Goal: Task Accomplishment & Management: Use online tool/utility

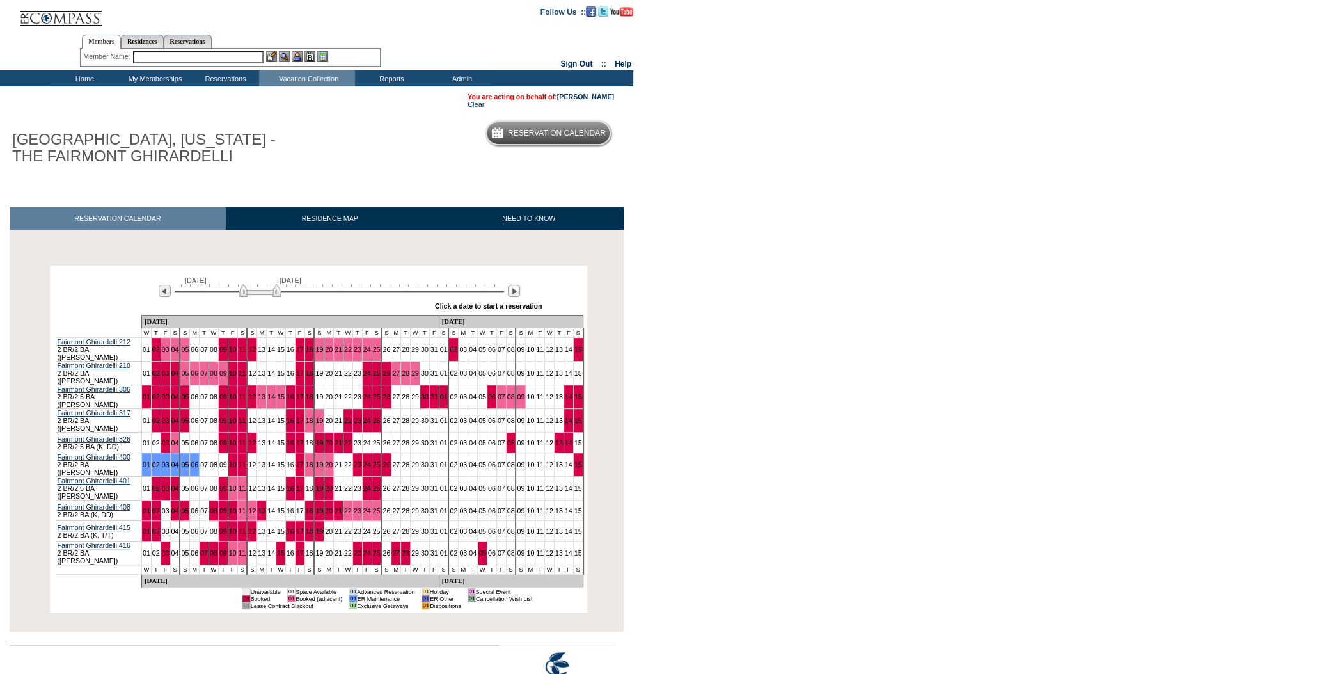
drag, startPoint x: 196, startPoint y: 294, endPoint x: 261, endPoint y: 302, distance: 65.1
click at [261, 302] on div "[DATE] [DATE] » Apply these dates to all the calendars on this page Click a dat…" at bounding box center [318, 292] width 531 height 46
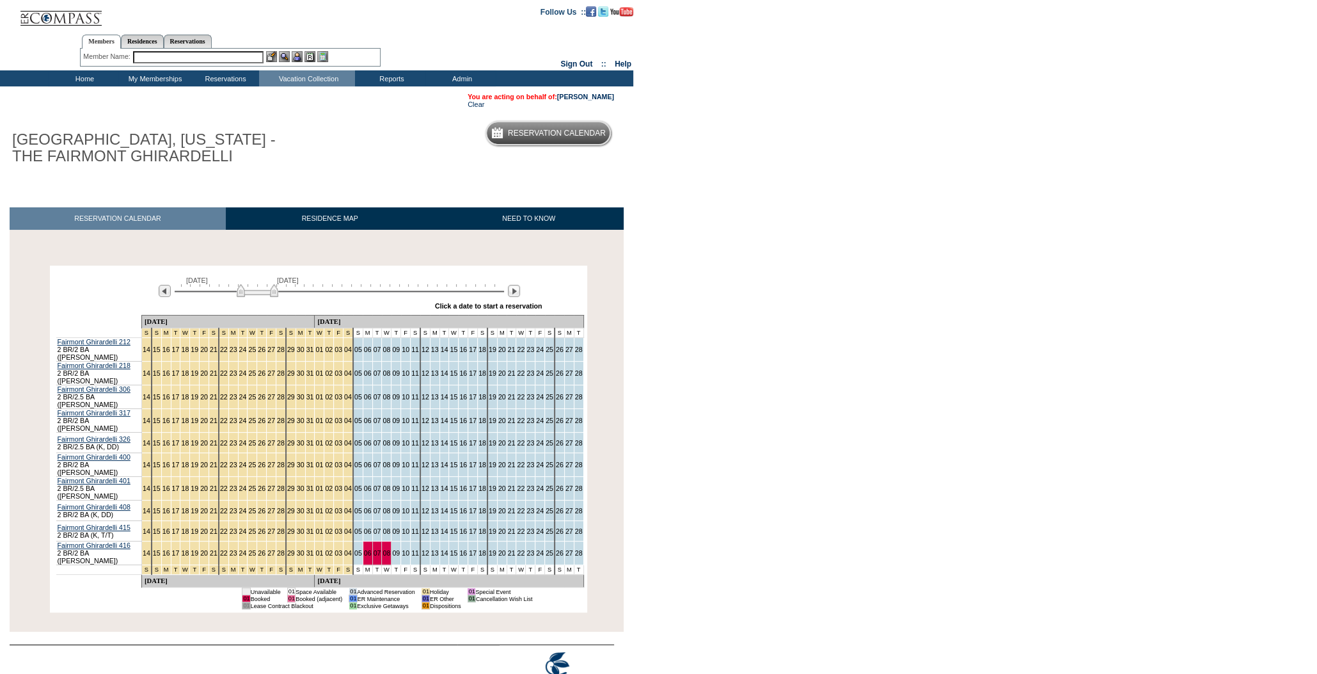
click at [255, 295] on img at bounding box center [258, 290] width 42 height 13
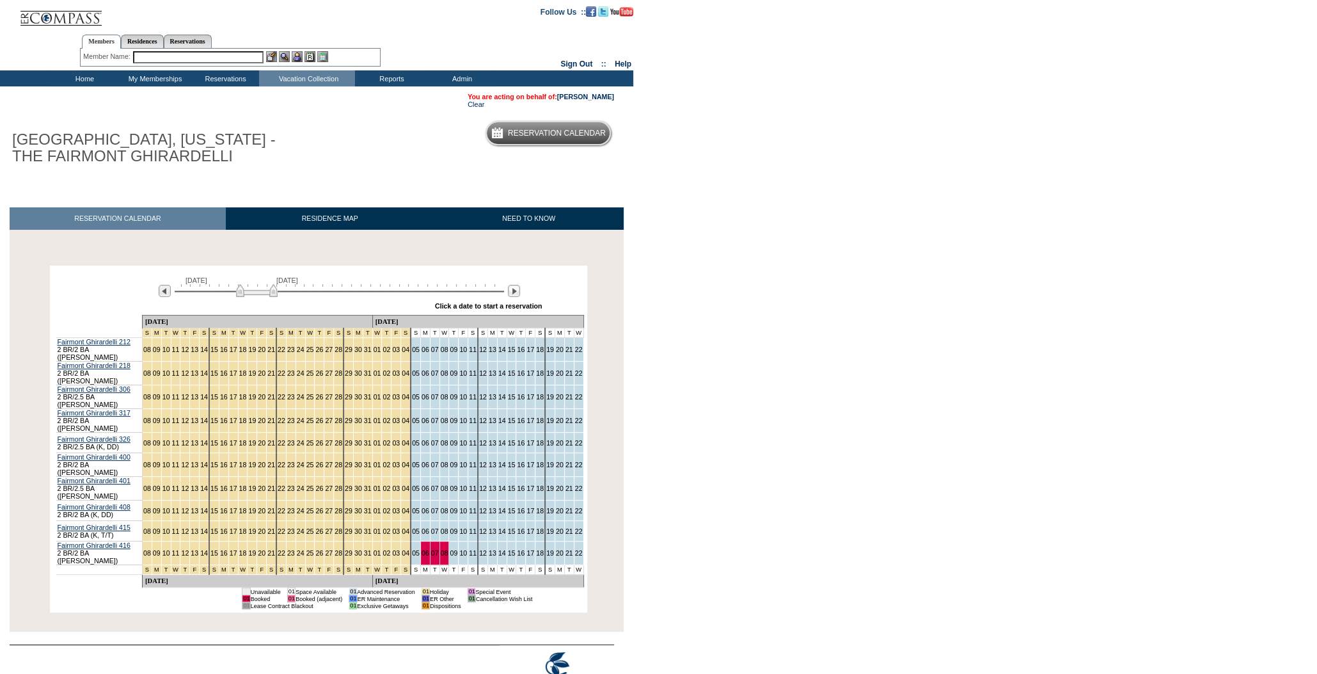
click at [248, 295] on img at bounding box center [257, 290] width 42 height 13
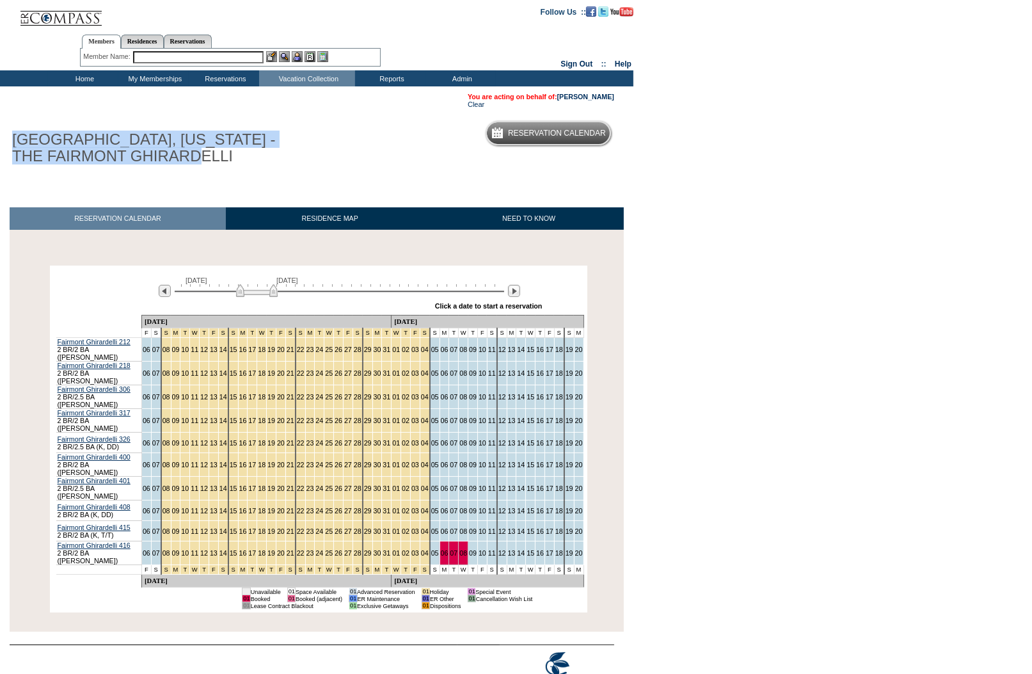
drag, startPoint x: 207, startPoint y: 161, endPoint x: 19, endPoint y: 129, distance: 190.7
click at [19, 129] on div "SAN FRANCISCO, CALIFORNIA - THE FAIRMONT GHIRARDELLI" at bounding box center [156, 144] width 312 height 47
click at [43, 105] on td "You are acting on behalf of: Scott Niederbrach Clear" at bounding box center [312, 100] width 605 height 15
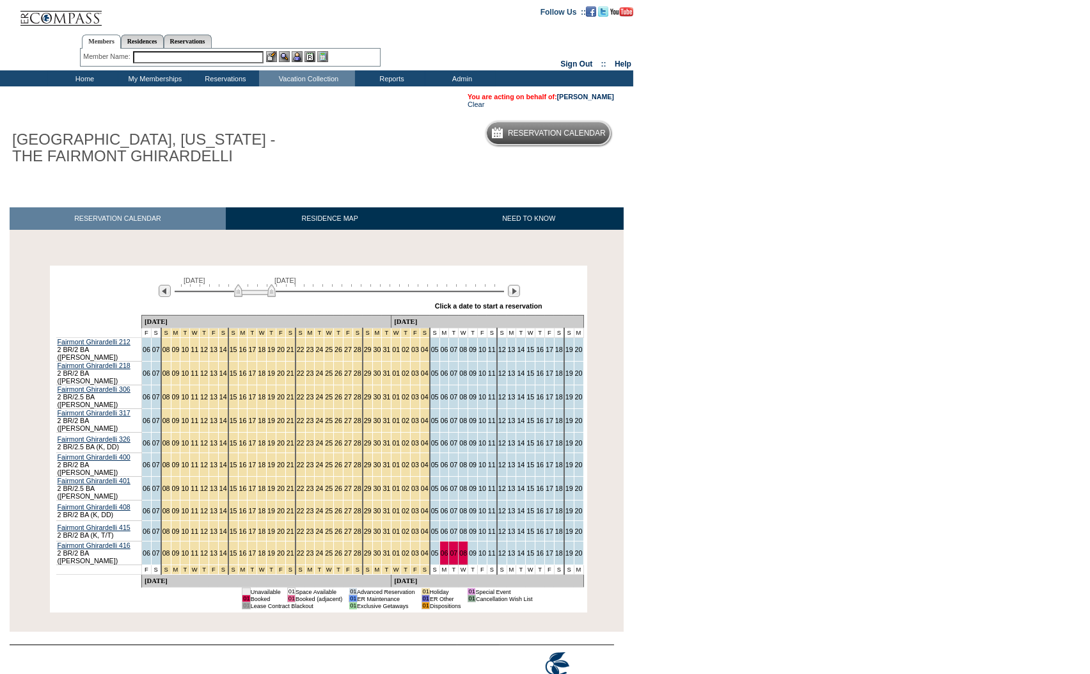
click at [242, 297] on img at bounding box center [255, 290] width 42 height 13
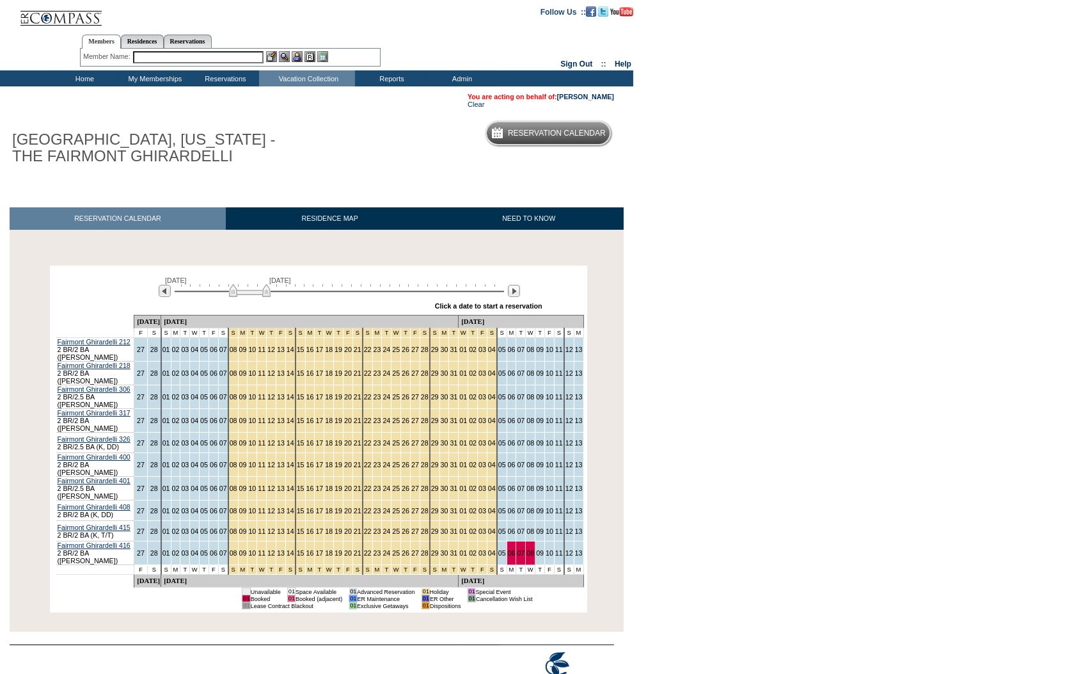
click at [255, 295] on img at bounding box center [250, 290] width 42 height 13
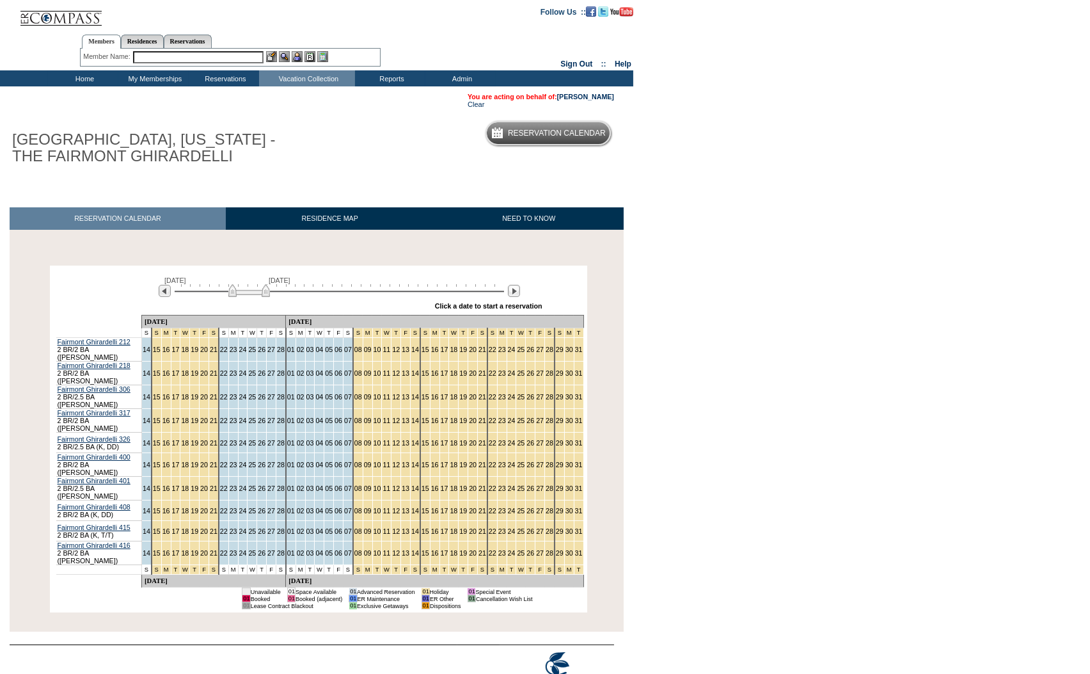
drag, startPoint x: 255, startPoint y: 295, endPoint x: 243, endPoint y: 295, distance: 11.5
click at [243, 295] on img at bounding box center [249, 290] width 42 height 13
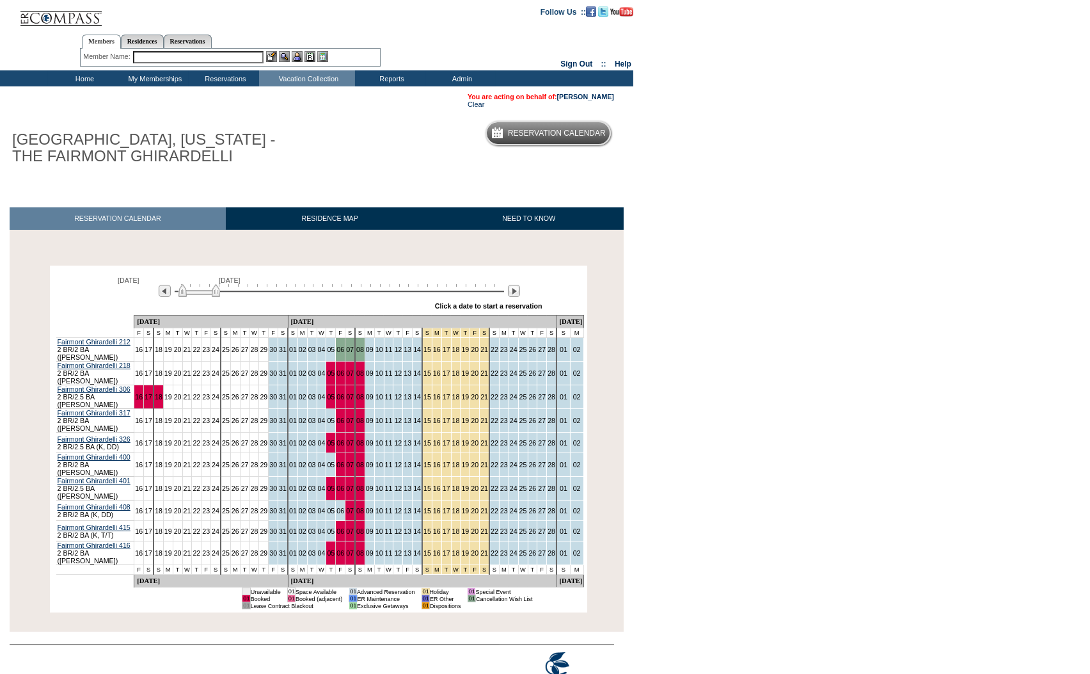
drag, startPoint x: 251, startPoint y: 294, endPoint x: 210, endPoint y: 296, distance: 41.6
click at [210, 296] on img at bounding box center [199, 290] width 42 height 13
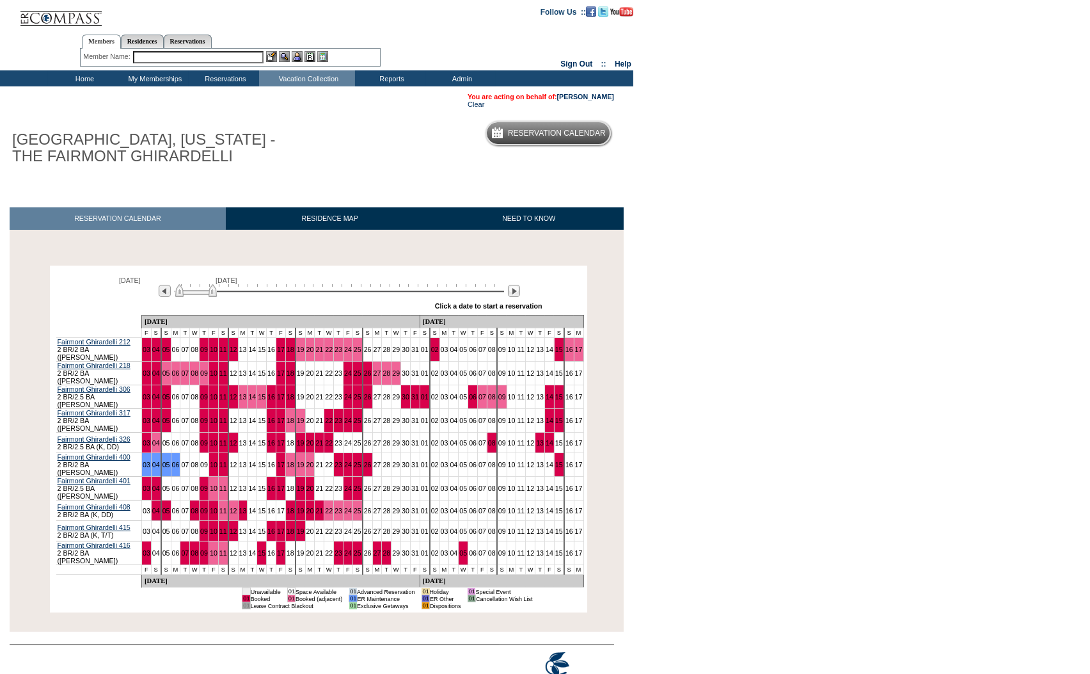
drag, startPoint x: 210, startPoint y: 296, endPoint x: 239, endPoint y: 294, distance: 29.5
click at [217, 294] on img at bounding box center [196, 290] width 42 height 13
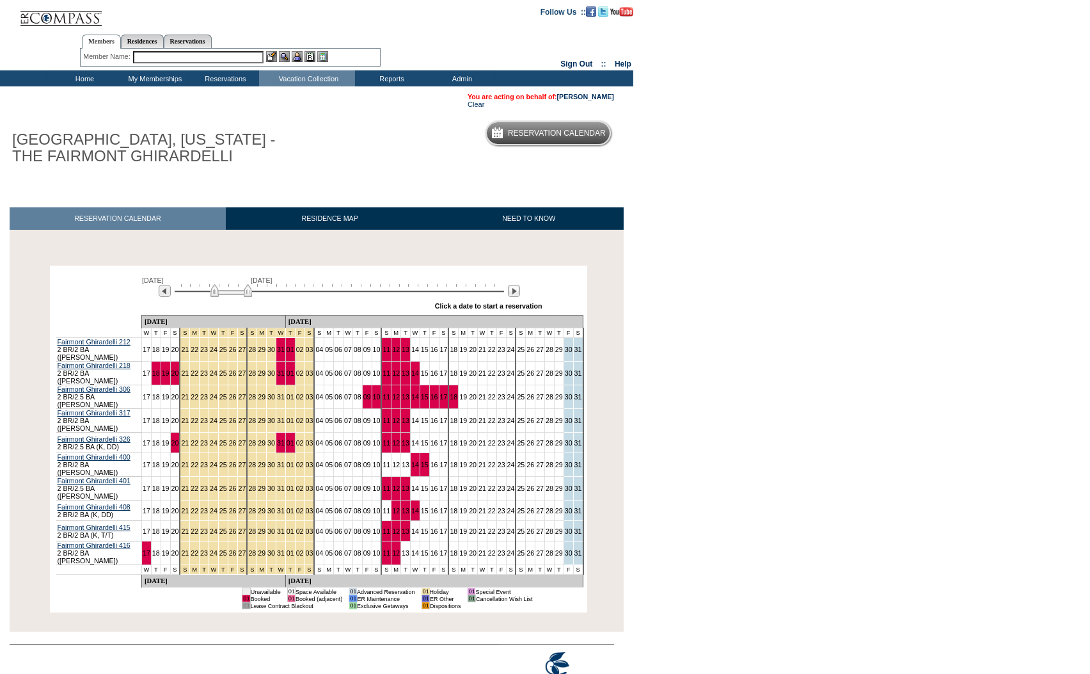
click at [247, 292] on img at bounding box center [231, 290] width 42 height 13
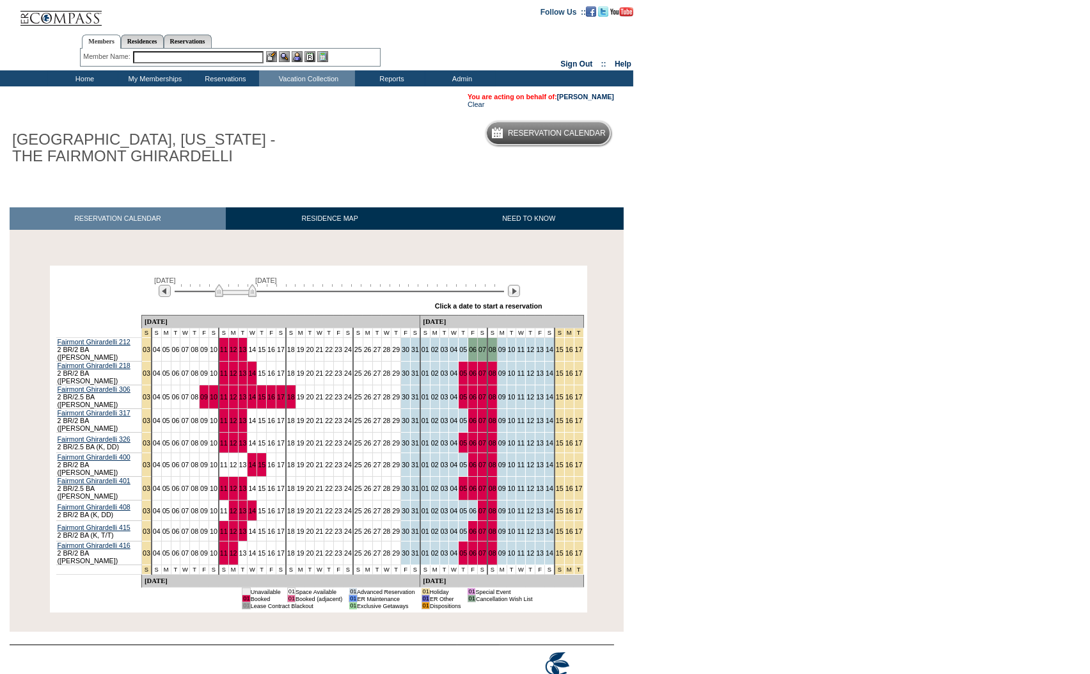
click at [249, 291] on img at bounding box center [236, 290] width 42 height 13
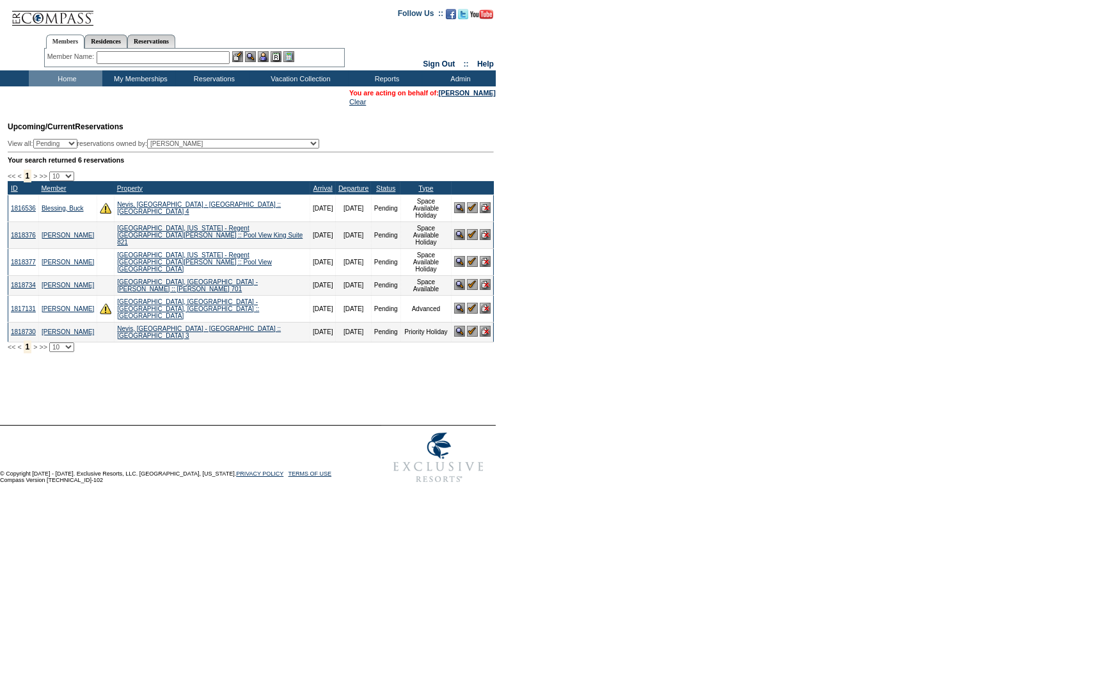
click at [212, 55] on input "text" at bounding box center [163, 57] width 133 height 13
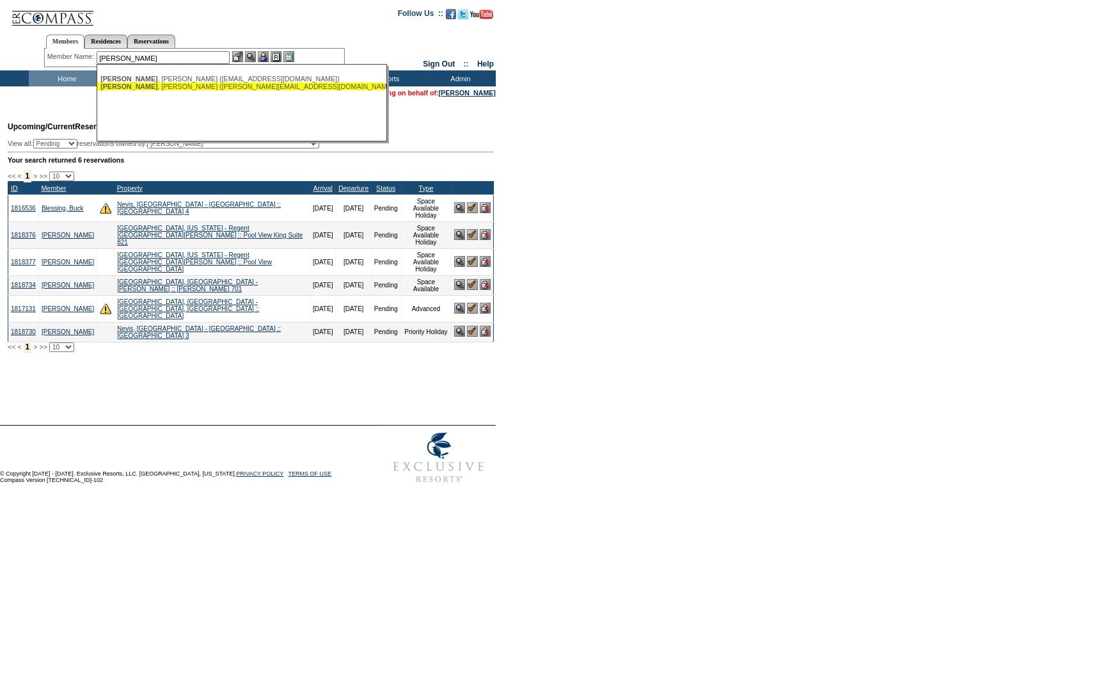
click at [218, 84] on div "[PERSON_NAME] ([PERSON_NAME][EMAIL_ADDRESS][DOMAIN_NAME])" at bounding box center [241, 87] width 282 height 8
type input "[PERSON_NAME] ([PERSON_NAME][EMAIL_ADDRESS][DOMAIN_NAME])"
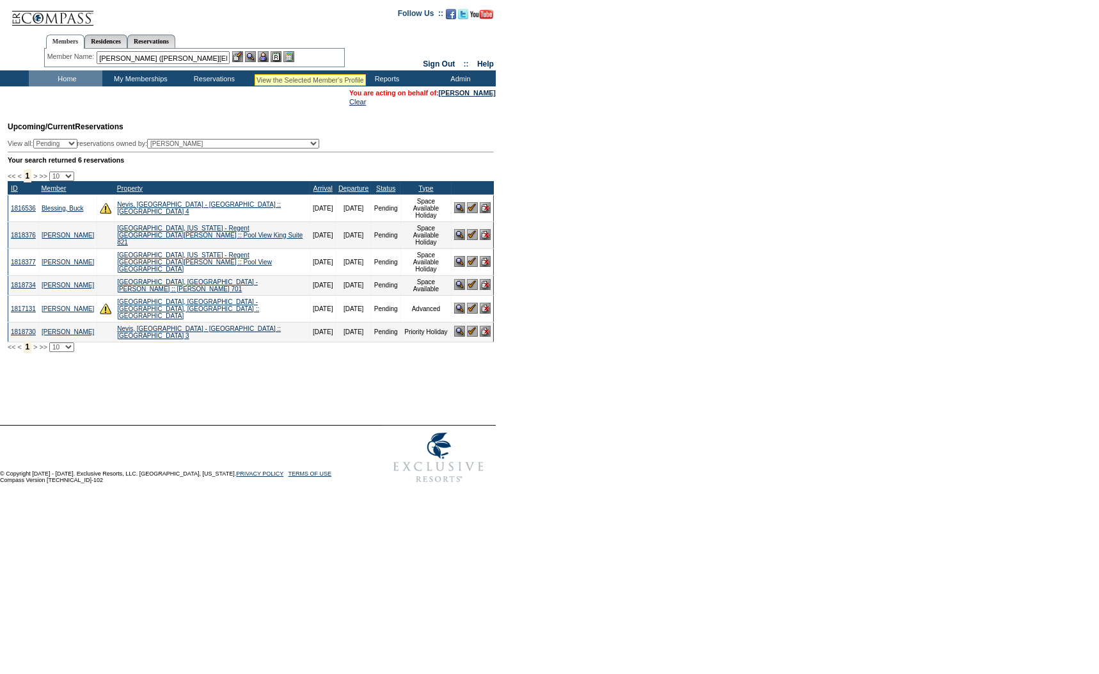
click at [263, 56] on img at bounding box center [263, 56] width 11 height 11
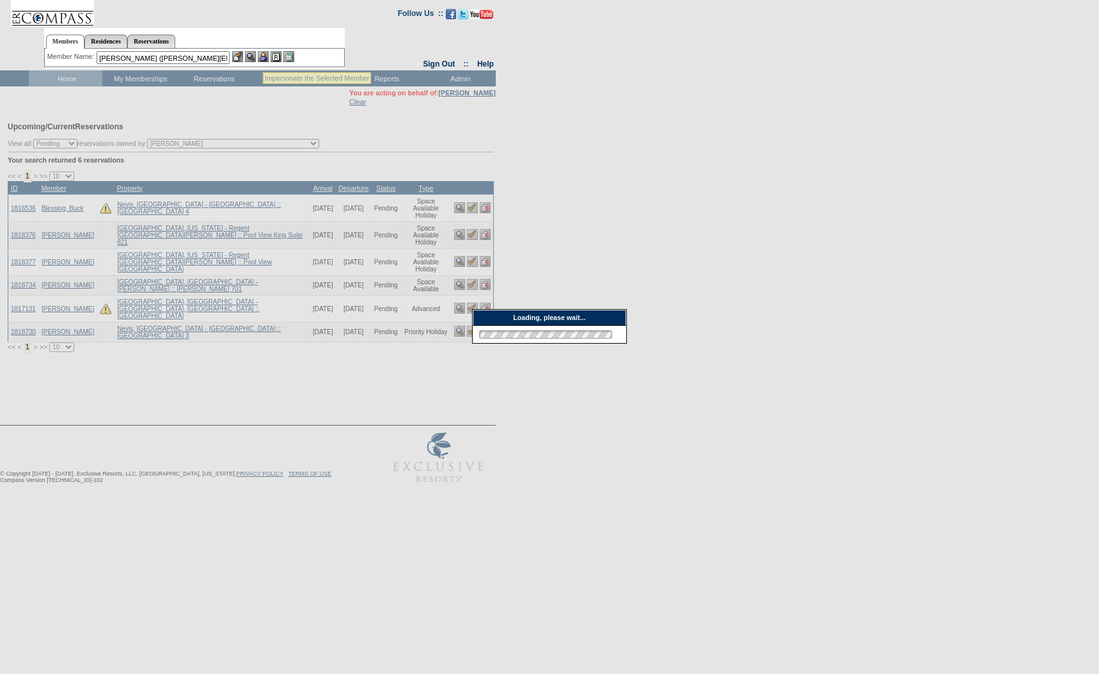
click at [255, 57] on img at bounding box center [250, 56] width 11 height 11
